Goal: Information Seeking & Learning: Learn about a topic

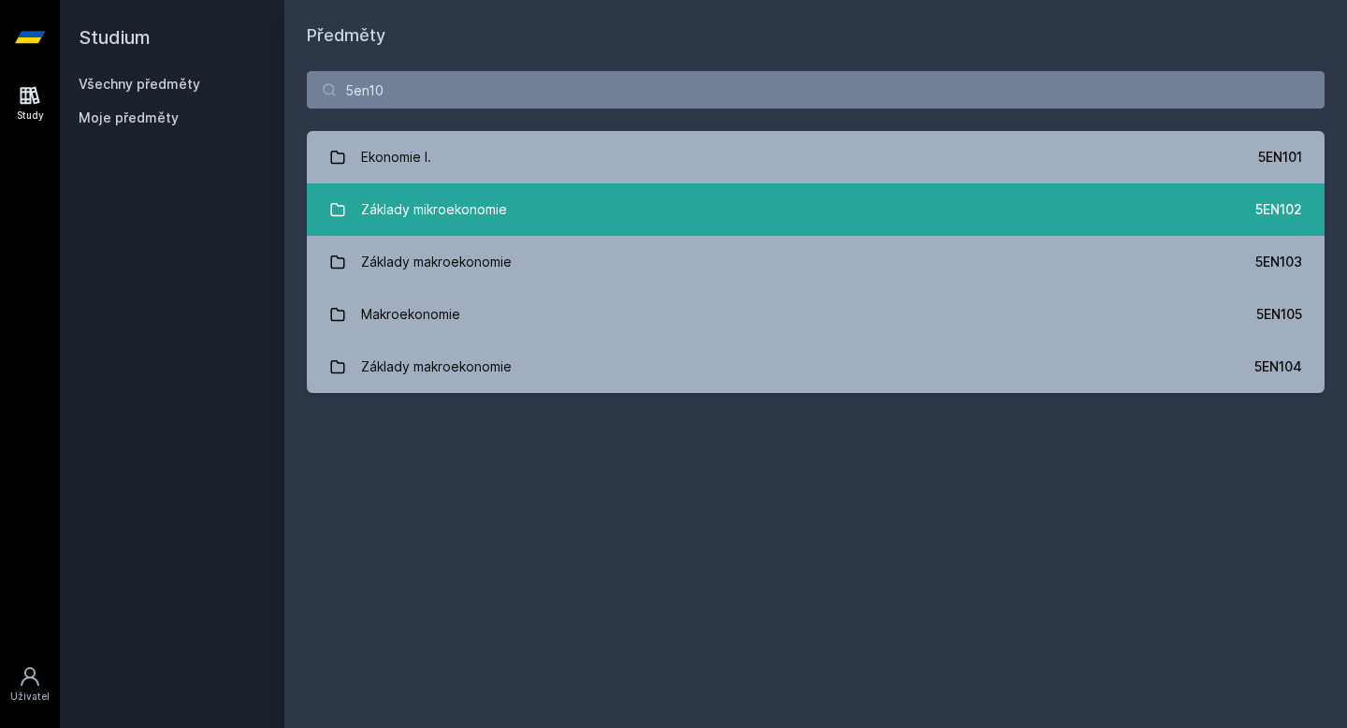
type input "5en10"
click at [645, 209] on link "Základy mikroekonomie 5EN102" at bounding box center [816, 209] width 1018 height 52
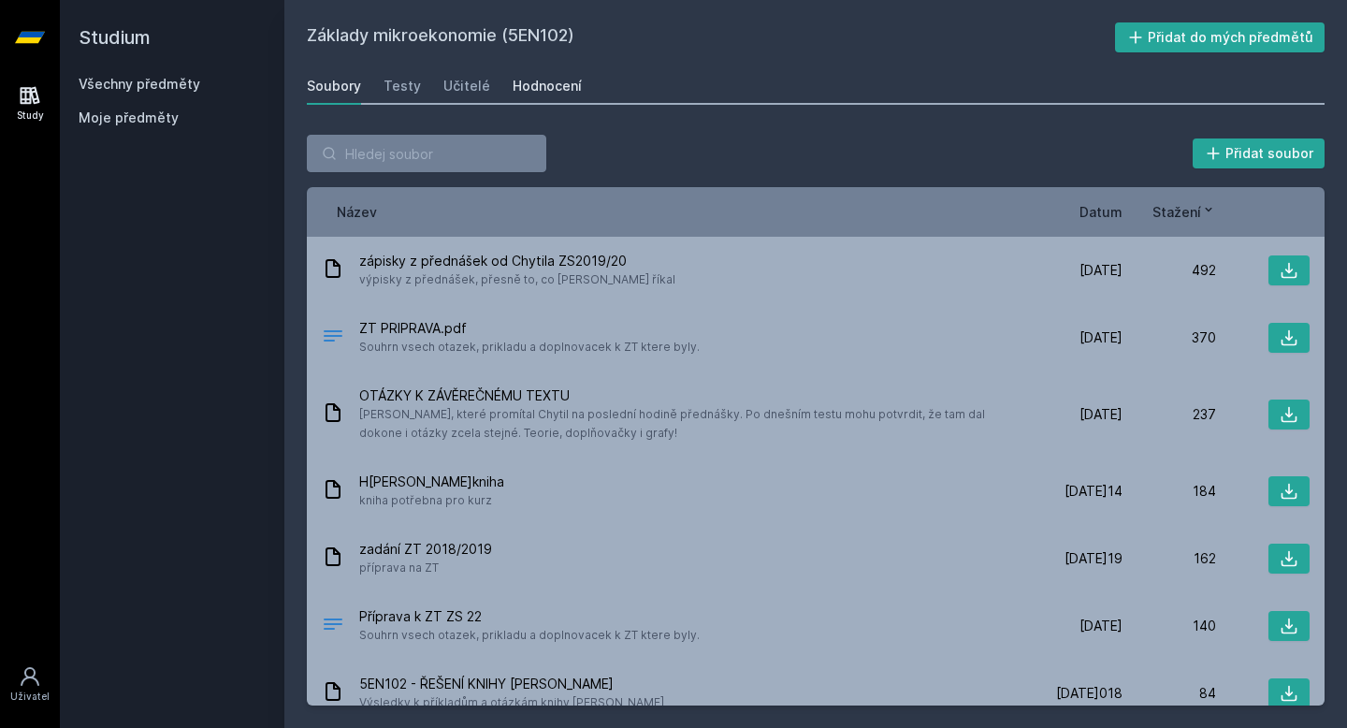
click at [552, 83] on div "Hodnocení" at bounding box center [547, 86] width 69 height 19
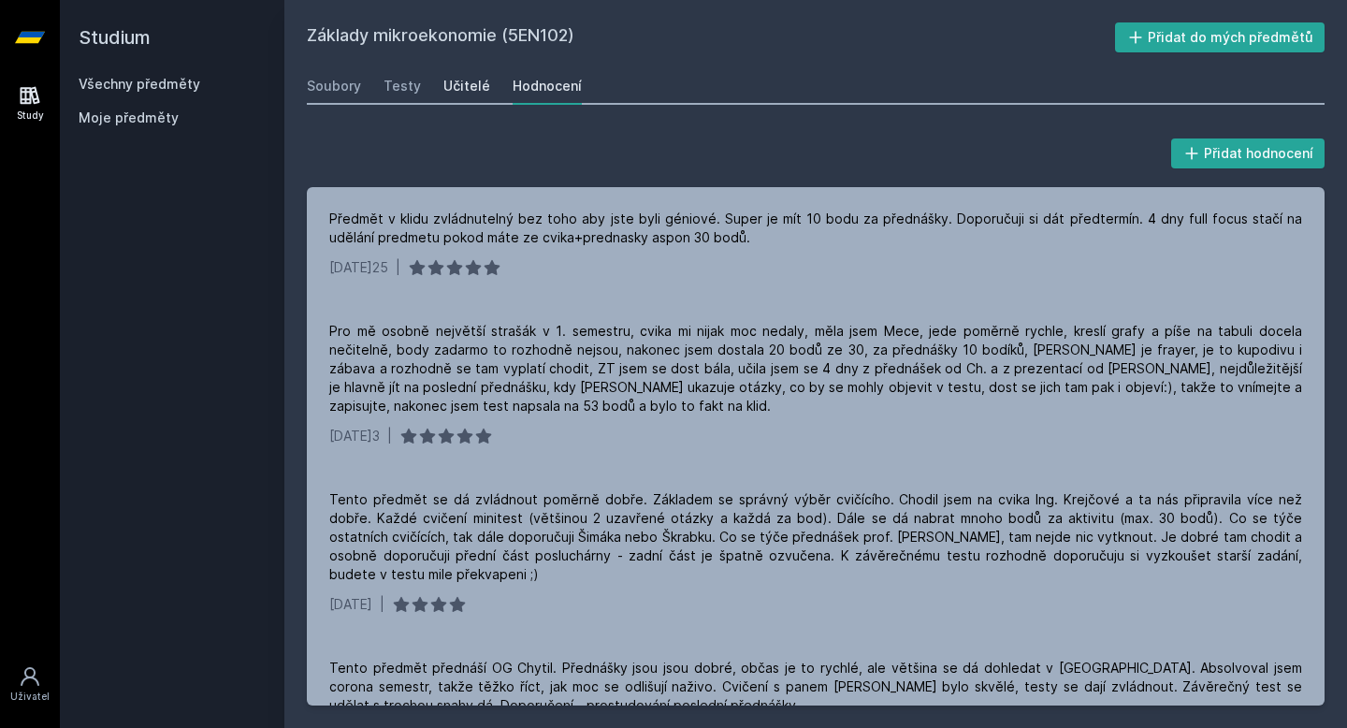
click at [462, 81] on div "Učitelé" at bounding box center [466, 86] width 47 height 19
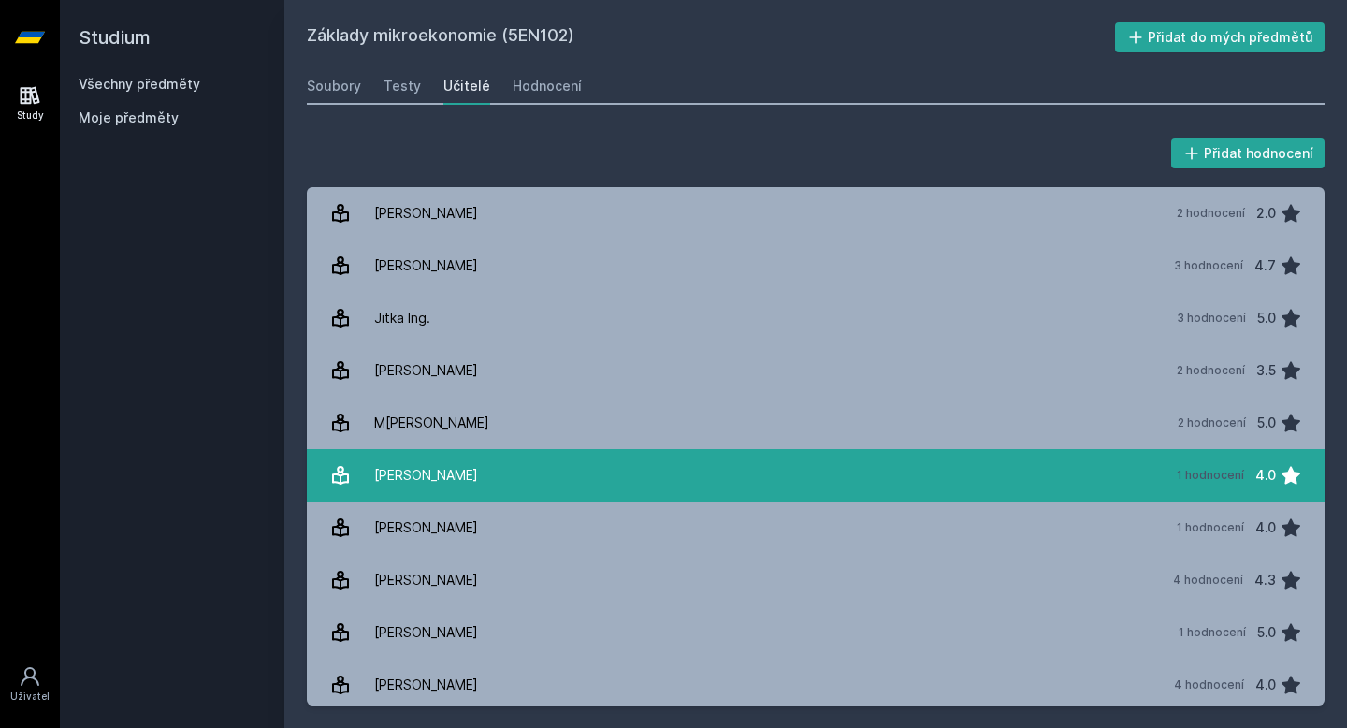
click at [446, 481] on div "[PERSON_NAME]" at bounding box center [426, 475] width 104 height 37
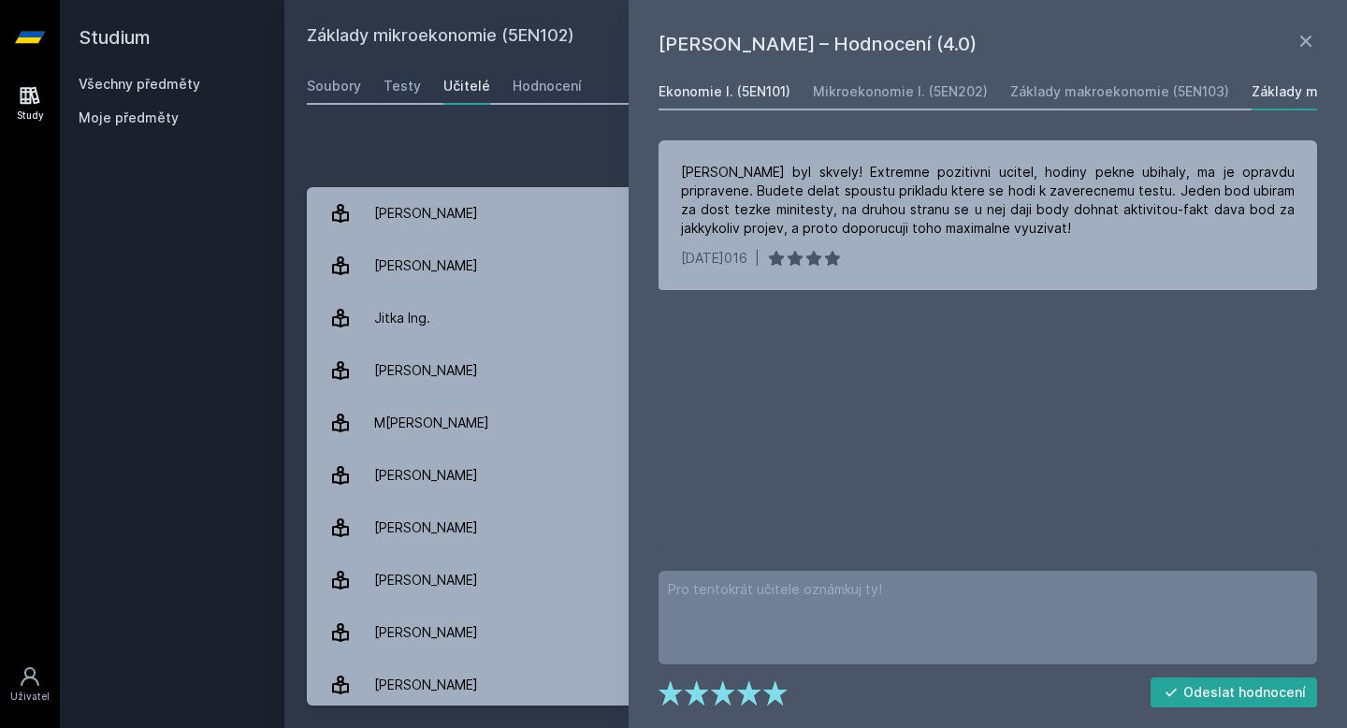
click at [730, 85] on div "Ekonomie I. (5EN101)" at bounding box center [725, 91] width 132 height 19
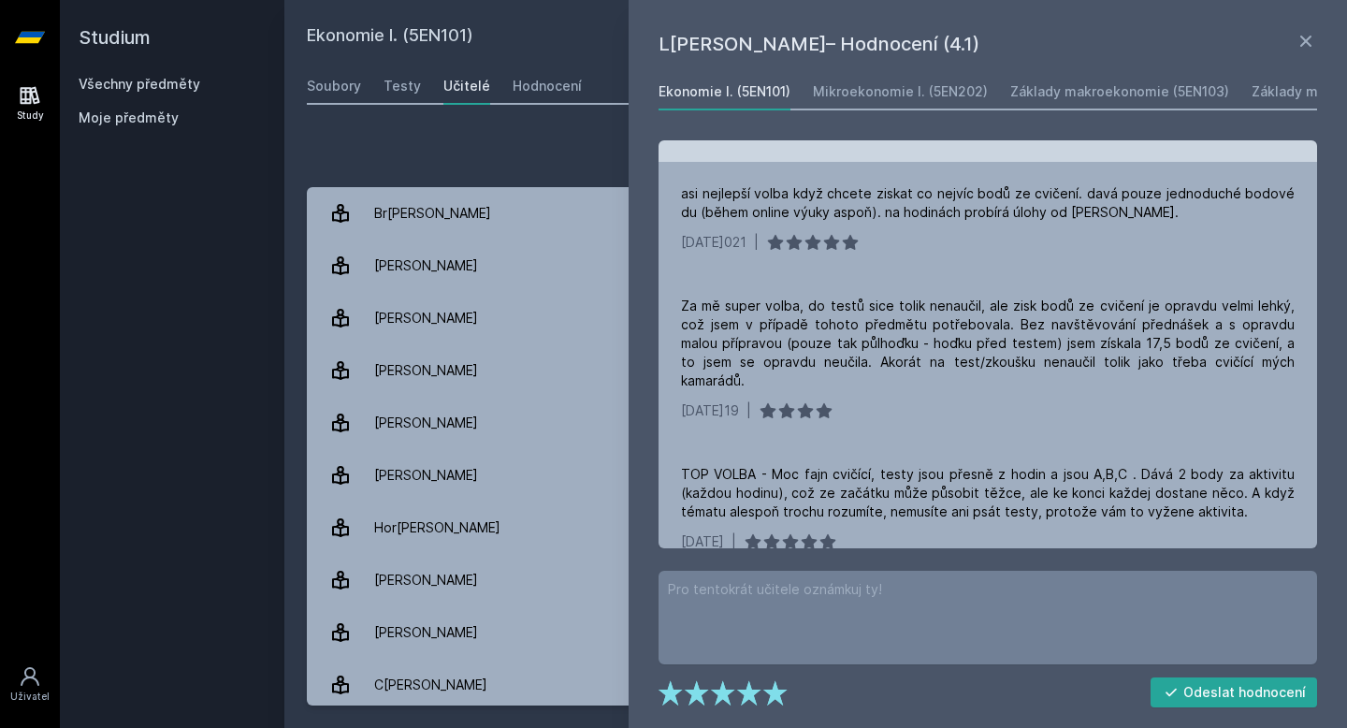
scroll to position [94, 0]
